Goal: Task Accomplishment & Management: Manage account settings

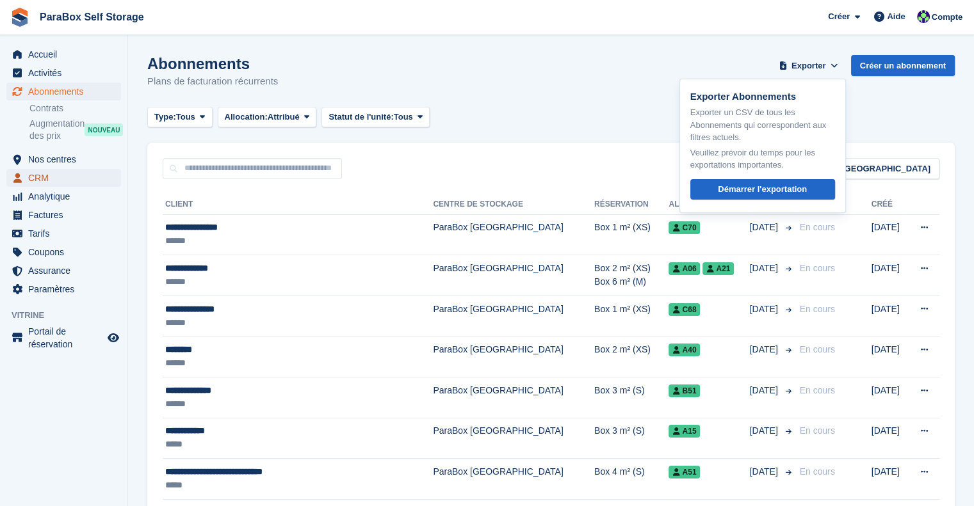
click at [67, 176] on span "CRM" at bounding box center [66, 178] width 77 height 18
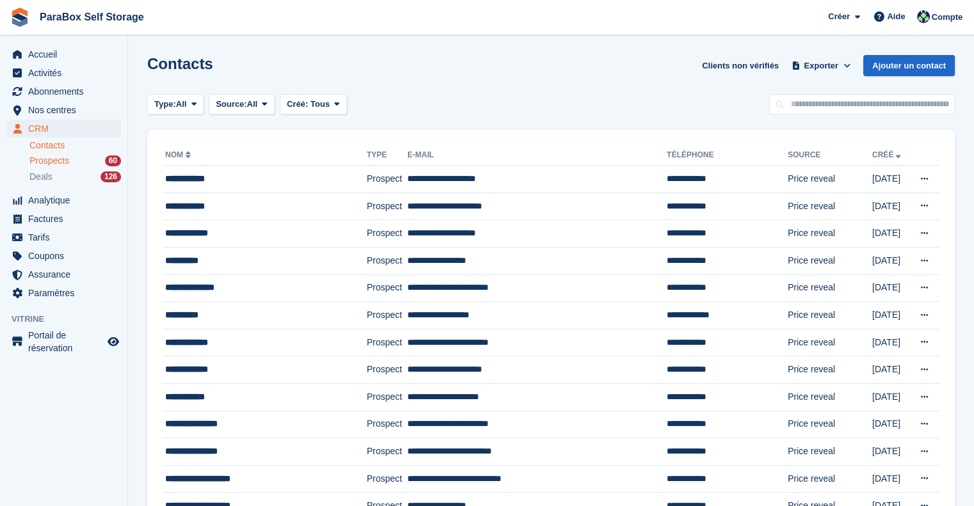
click at [53, 163] on span "Prospects" at bounding box center [49, 161] width 40 height 12
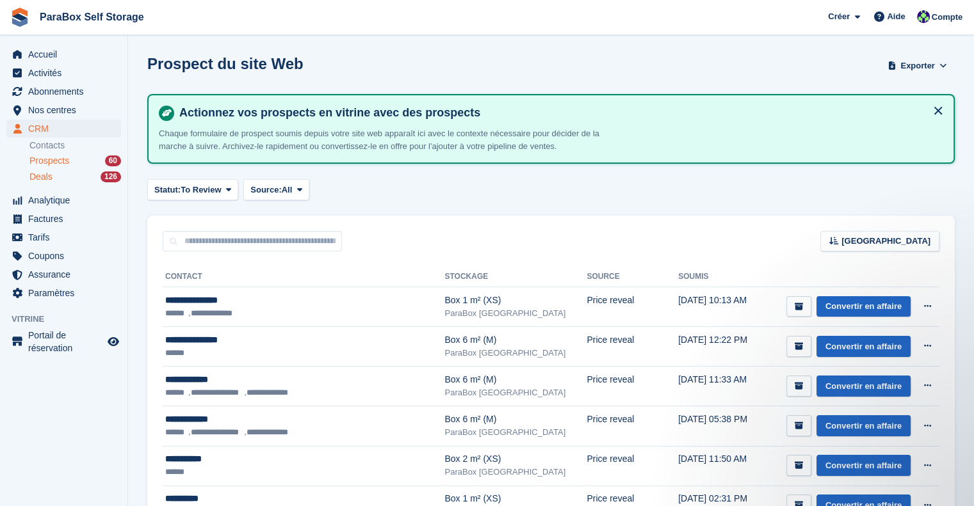
click at [76, 175] on div "Deals 126" at bounding box center [75, 177] width 92 height 12
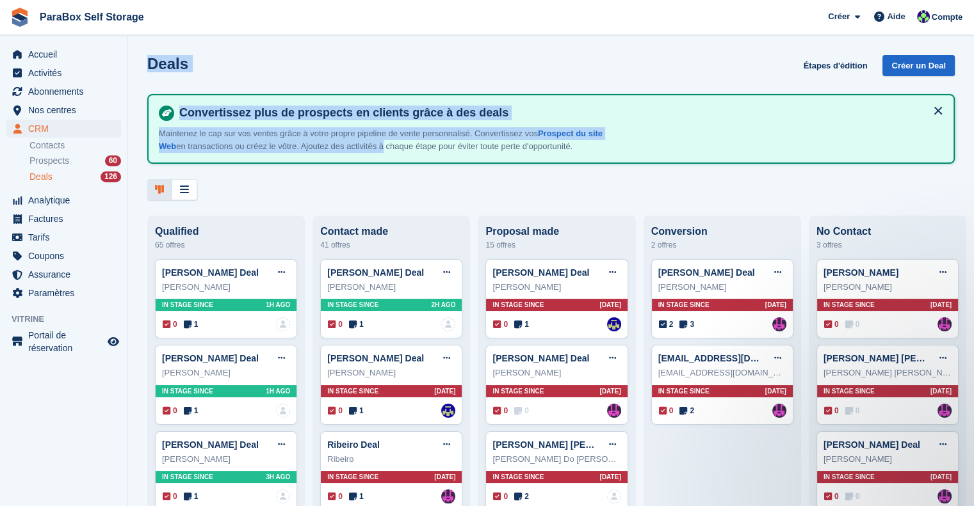
drag, startPoint x: 376, startPoint y: 157, endPoint x: 586, endPoint y: -33, distance: 283.2
click at [586, 0] on html "ParaBox Self Storage Créer Abonnement Facture Contact Deal [GEOGRAPHIC_DATA] Pa…" at bounding box center [487, 253] width 974 height 506
